Goal: Find specific page/section: Find specific page/section

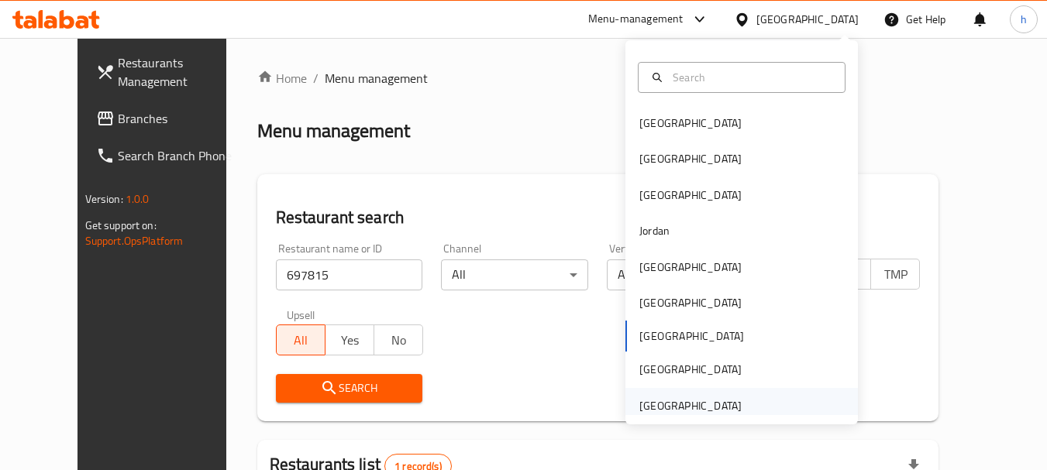
click at [657, 405] on div "[GEOGRAPHIC_DATA]" at bounding box center [690, 406] width 102 height 17
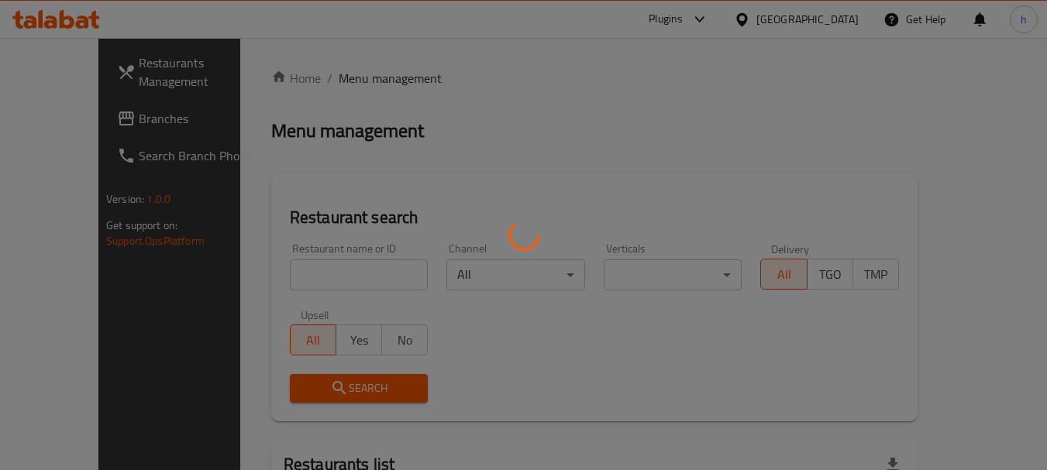
click at [51, 122] on div at bounding box center [523, 235] width 1047 height 470
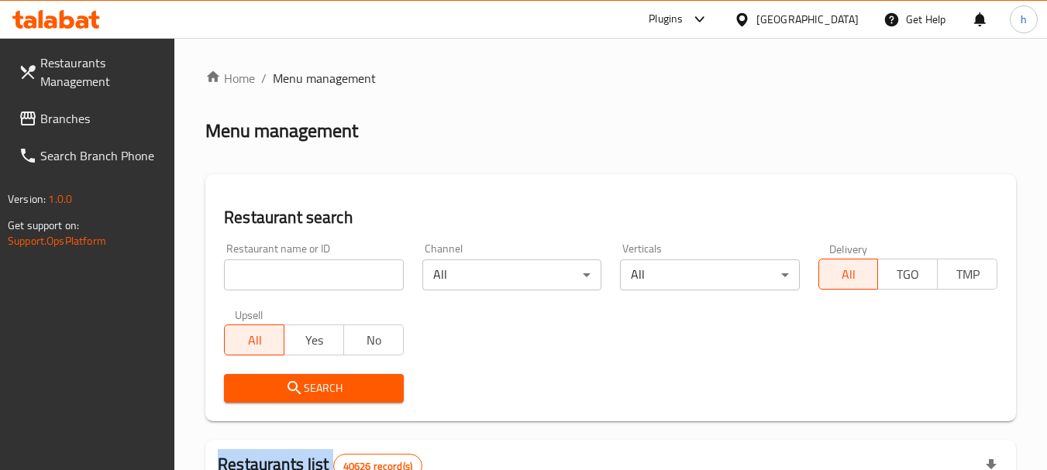
click at [51, 122] on div at bounding box center [523, 235] width 1047 height 470
click at [51, 122] on span "Branches" at bounding box center [101, 118] width 122 height 19
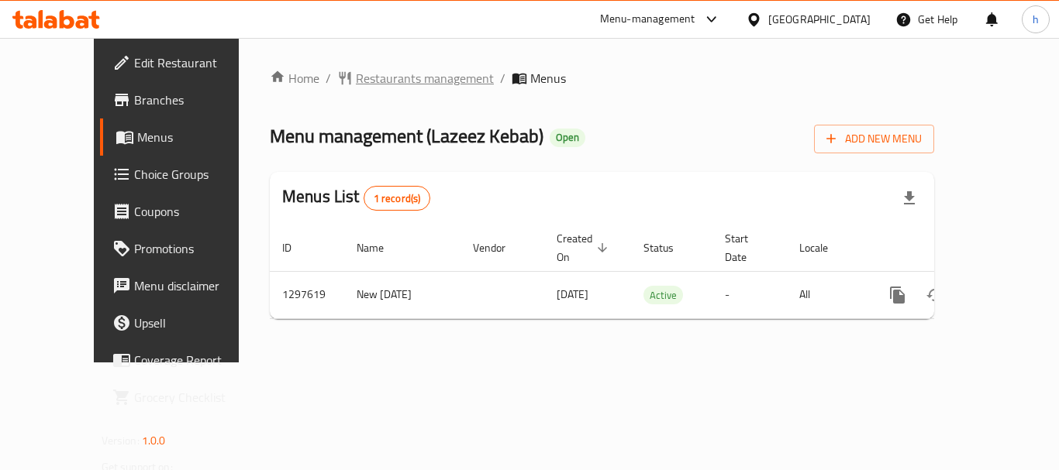
click at [364, 71] on span "Restaurants management" at bounding box center [425, 78] width 138 height 19
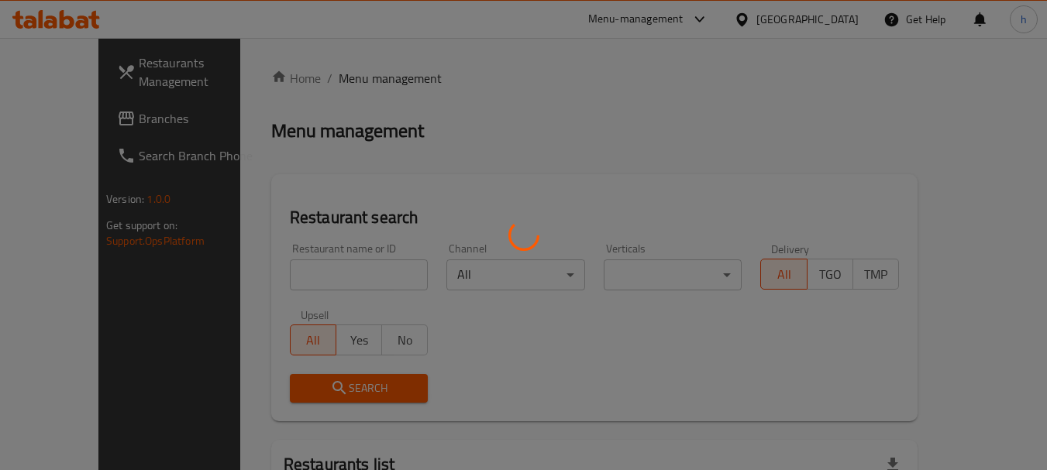
click at [364, 71] on div at bounding box center [523, 235] width 1047 height 470
click at [246, 273] on div at bounding box center [523, 235] width 1047 height 470
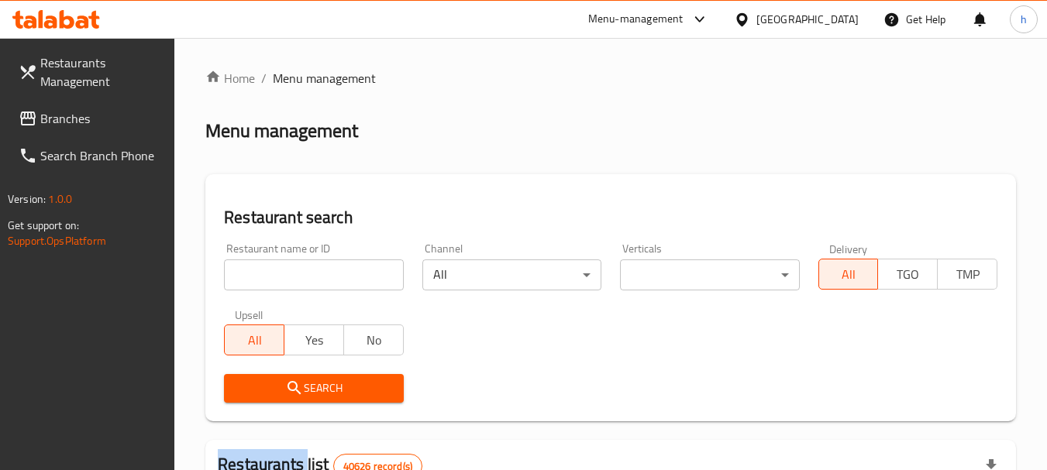
click at [246, 273] on div at bounding box center [523, 235] width 1047 height 470
click at [246, 273] on input "search" at bounding box center [313, 275] width 179 height 31
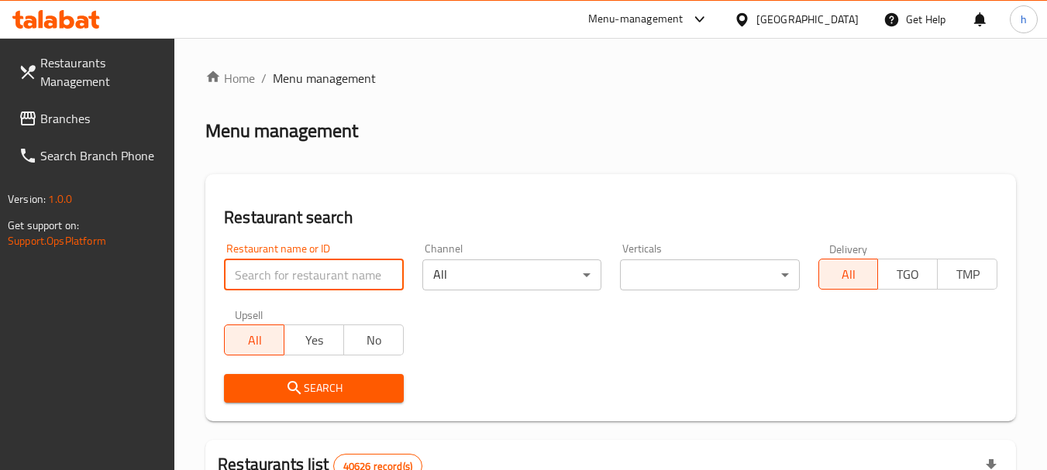
click at [246, 273] on input "search" at bounding box center [313, 275] width 179 height 31
paste input "700551"
type input "700551"
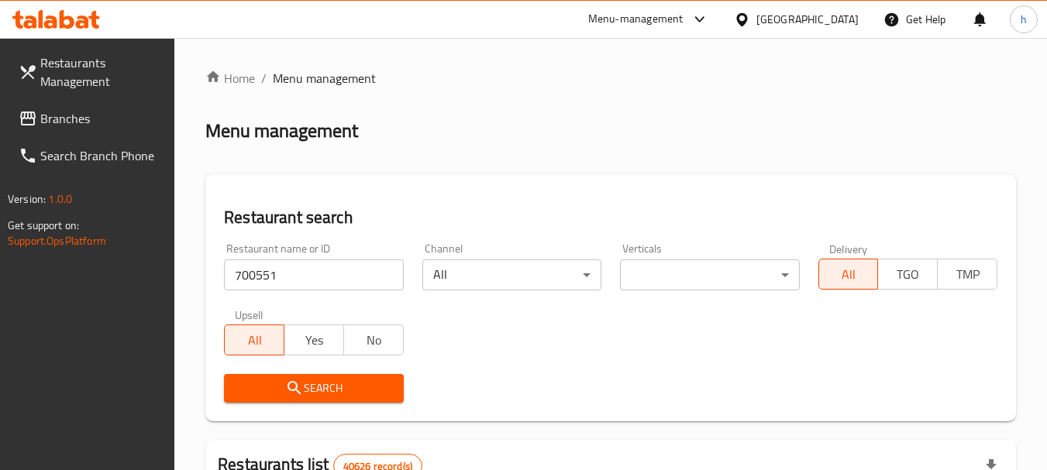
click at [300, 384] on icon "submit" at bounding box center [294, 388] width 19 height 19
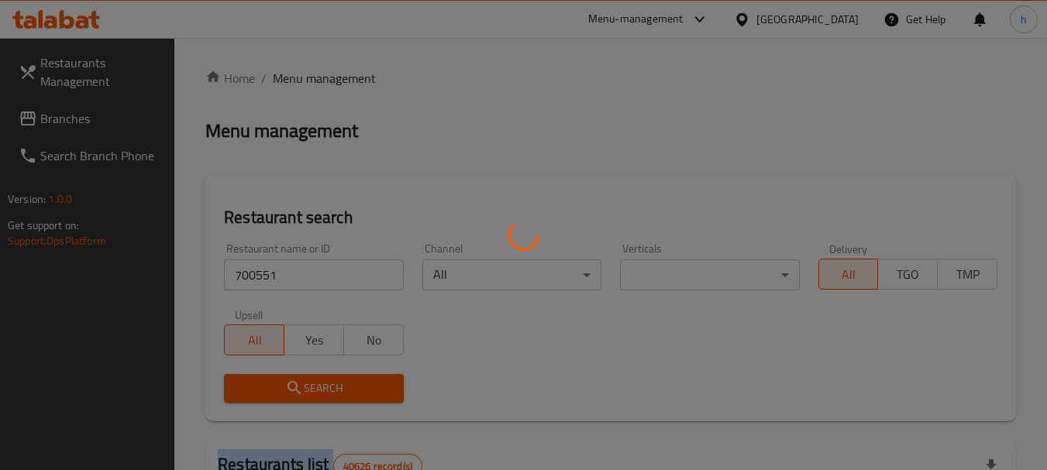
click at [300, 384] on div at bounding box center [523, 235] width 1047 height 470
